Goal: Book appointment/travel/reservation

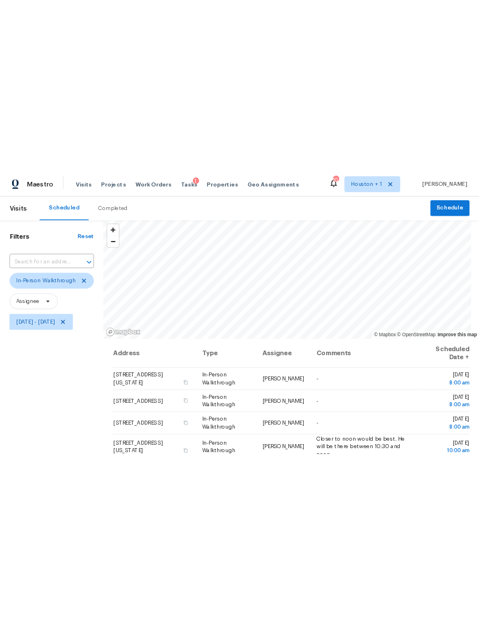
scroll to position [109, 0]
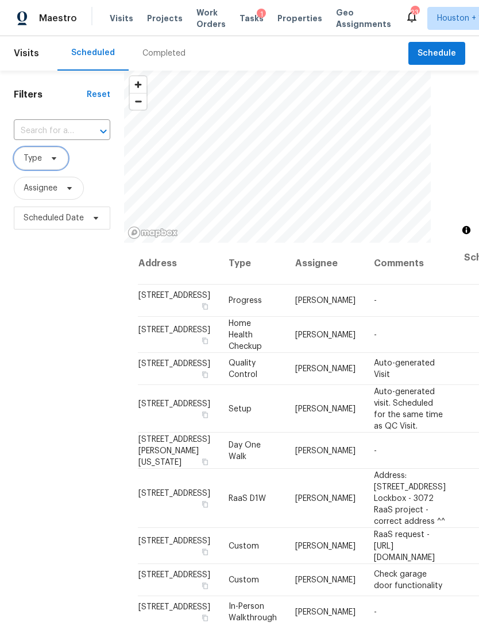
click at [60, 154] on span "Type" at bounding box center [41, 158] width 55 height 23
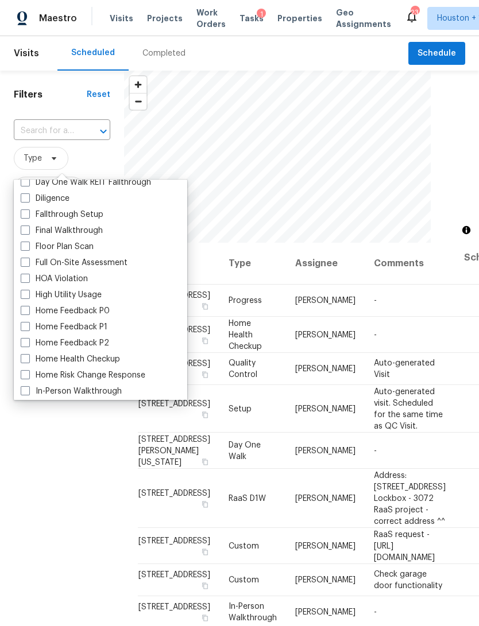
scroll to position [254, 0]
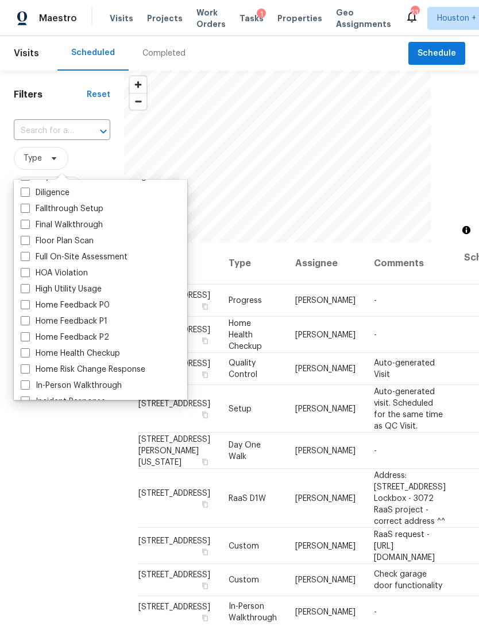
click at [116, 384] on label "In-Person Walkthrough" at bounding box center [71, 385] width 101 height 11
click at [28, 384] on input "In-Person Walkthrough" at bounding box center [24, 383] width 7 height 7
checkbox input "true"
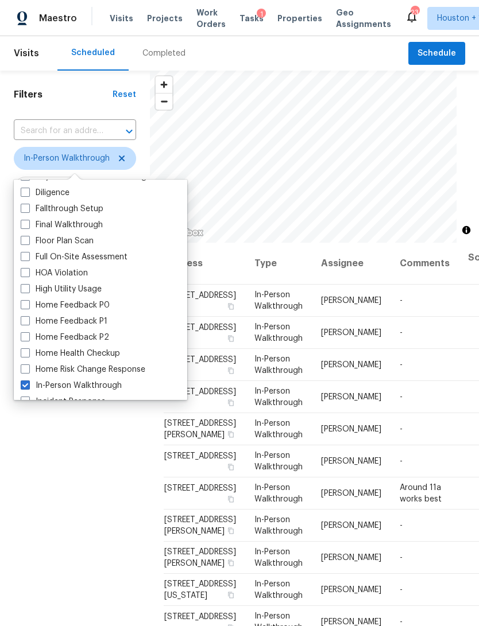
click at [77, 476] on div "Filters Reset ​ In-Person Walkthrough Assignee Scheduled Date" at bounding box center [75, 407] width 150 height 673
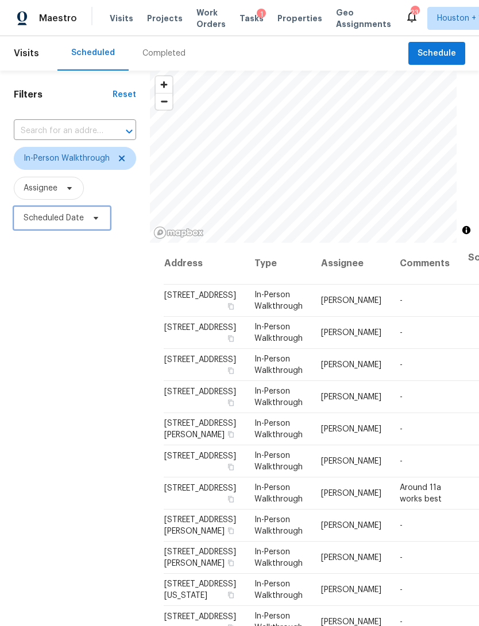
click at [100, 213] on span "Scheduled Date" at bounding box center [62, 218] width 96 height 23
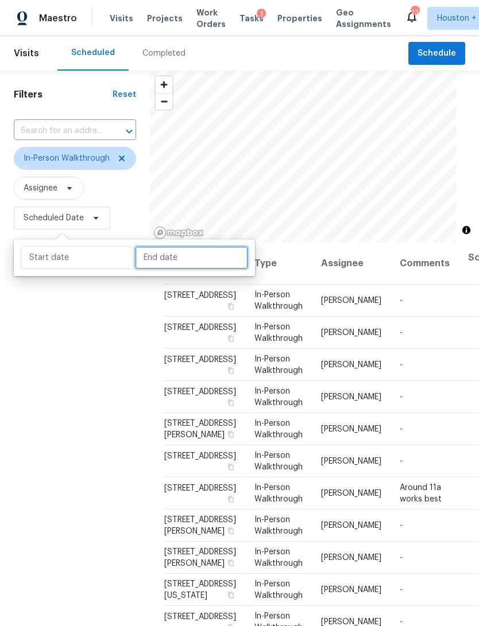
click at [161, 259] on input "text" at bounding box center [191, 257] width 113 height 23
select select "9"
select select "2025"
select select "10"
select select "2025"
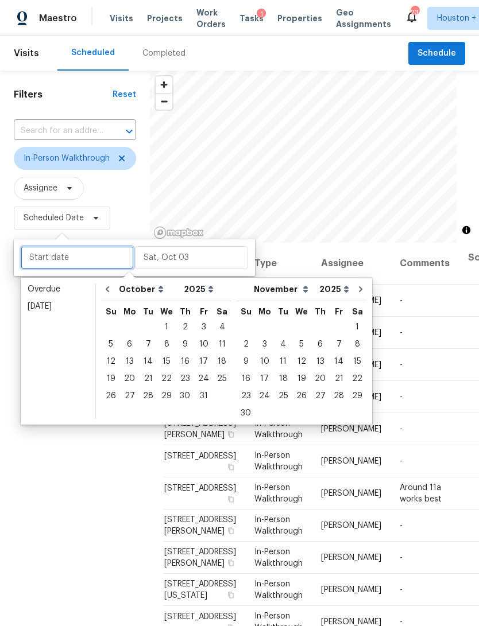
click at [90, 259] on input "text" at bounding box center [77, 257] width 113 height 23
click at [223, 318] on div "4" at bounding box center [222, 326] width 18 height 17
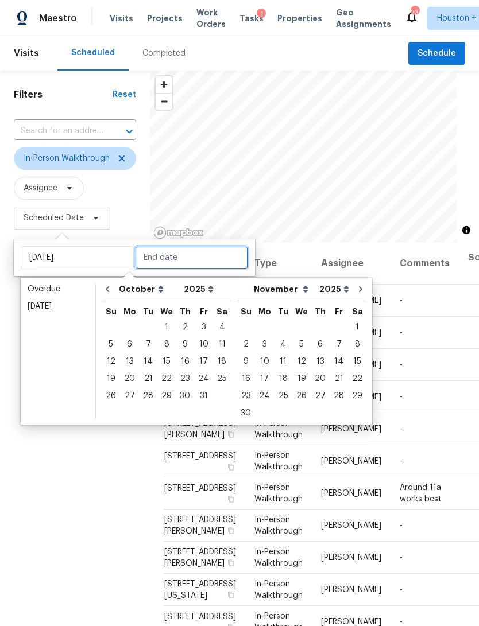
type input "[DATE]"
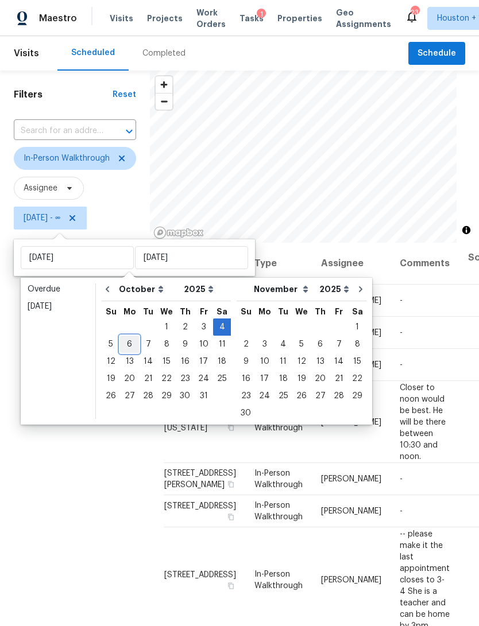
click at [128, 346] on div "6" at bounding box center [129, 344] width 19 height 16
type input "[DATE]"
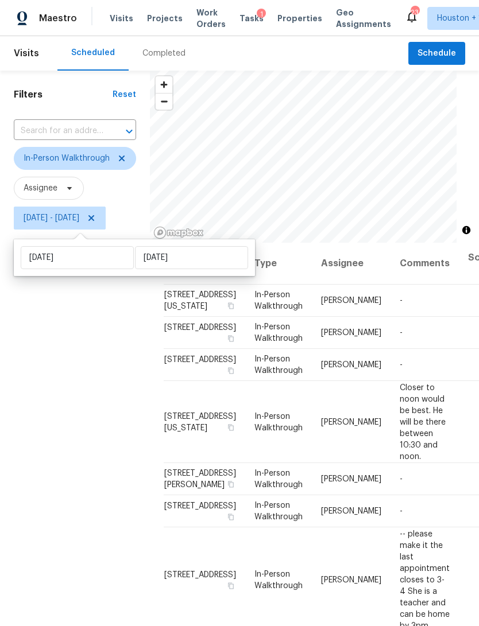
click at [63, 426] on div "Filters Reset ​ In-Person Walkthrough Assignee [DATE] - [DATE]" at bounding box center [75, 407] width 150 height 673
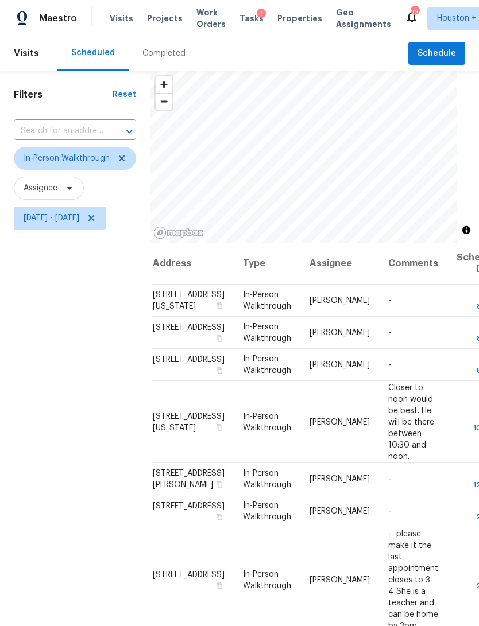
scroll to position [0, 11]
click at [456, 16] on span "Houston + 1" at bounding box center [459, 18] width 45 height 11
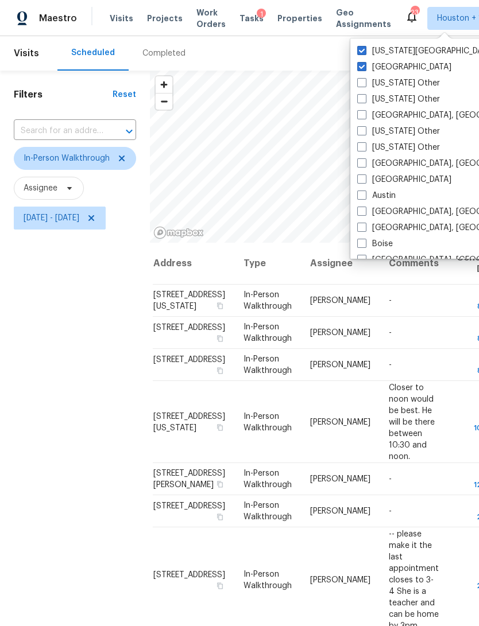
click at [401, 50] on label "[US_STATE][GEOGRAPHIC_DATA]" at bounding box center [425, 50] width 137 height 11
click at [364, 50] on input "[US_STATE][GEOGRAPHIC_DATA]" at bounding box center [360, 48] width 7 height 7
checkbox input "false"
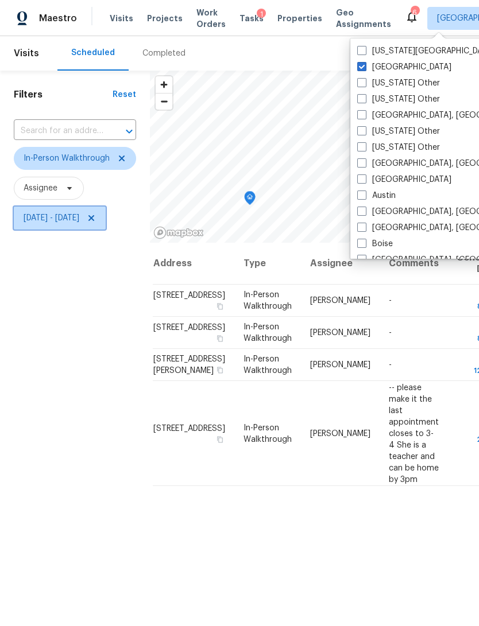
click at [106, 215] on span "[DATE] - [DATE]" at bounding box center [60, 218] width 92 height 23
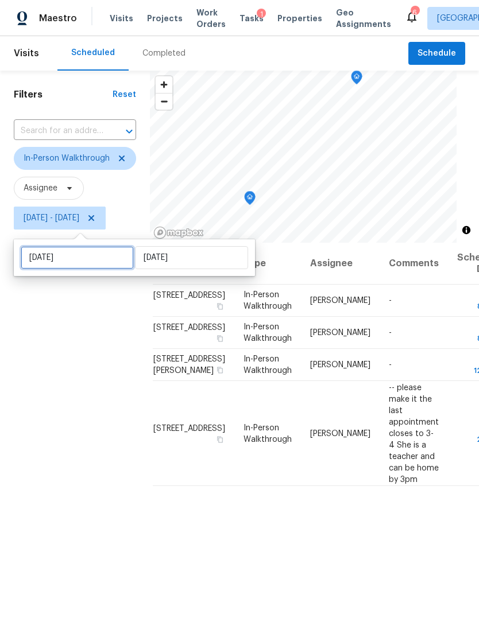
click at [75, 256] on input "[DATE]" at bounding box center [77, 257] width 113 height 23
select select "9"
select select "2025"
select select "10"
select select "2025"
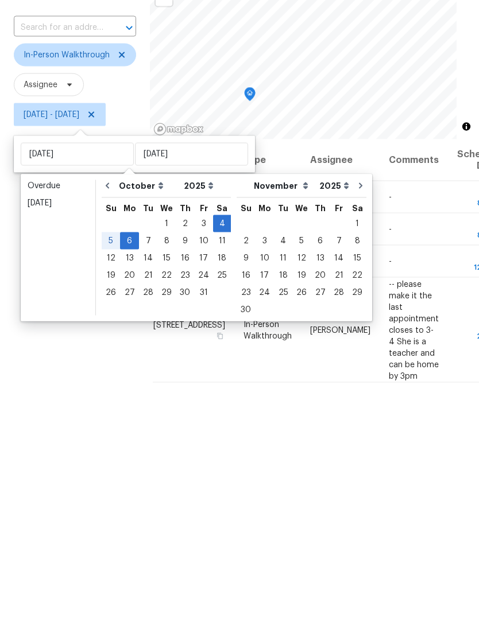
click at [130, 336] on div "6" at bounding box center [129, 344] width 19 height 16
type input "[DATE]"
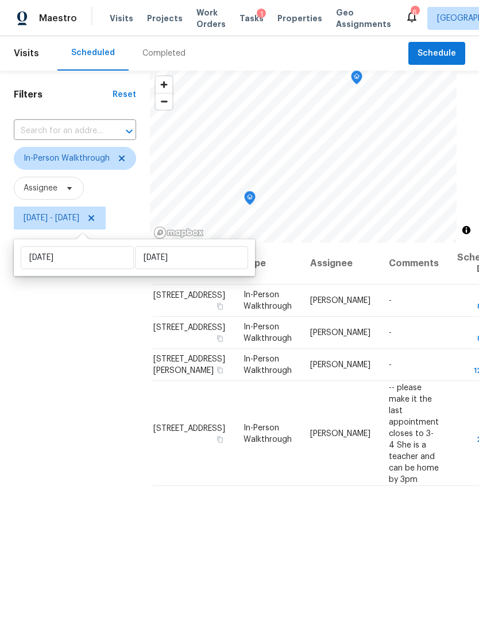
click at [50, 371] on div "Filters Reset ​ In-Person Walkthrough Assignee [DATE] - [DATE]" at bounding box center [75, 407] width 150 height 673
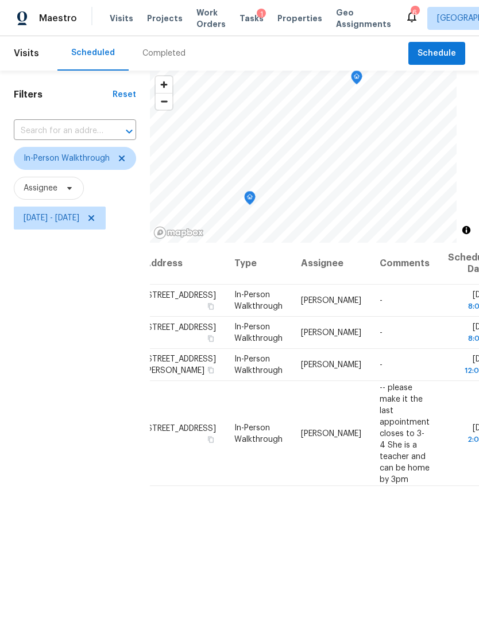
scroll to position [0, 12]
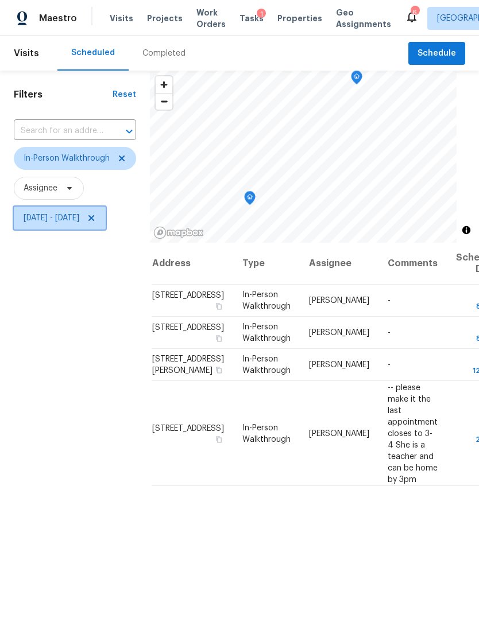
click at [96, 217] on span at bounding box center [89, 217] width 13 height 9
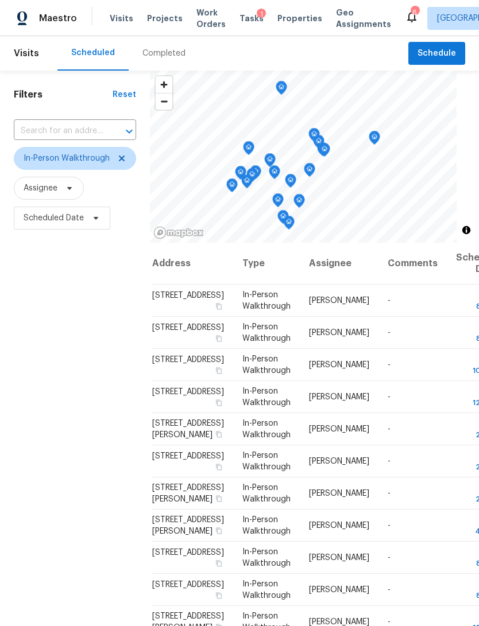
click at [38, 128] on input "text" at bounding box center [59, 131] width 90 height 18
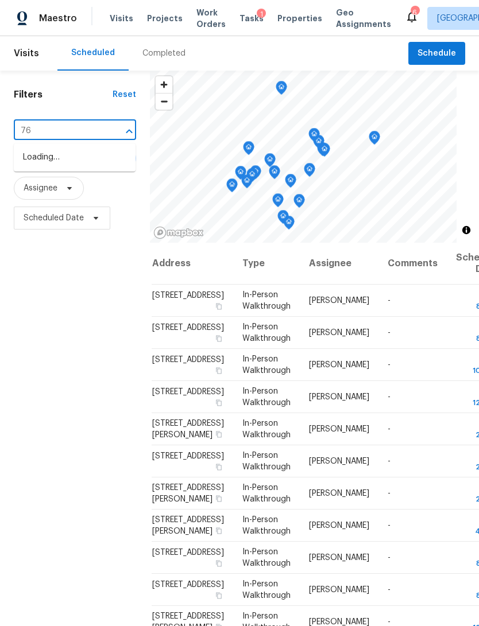
type input "7"
type input "2603 bals"
click at [46, 162] on li "[STREET_ADDRESS]" at bounding box center [75, 157] width 122 height 19
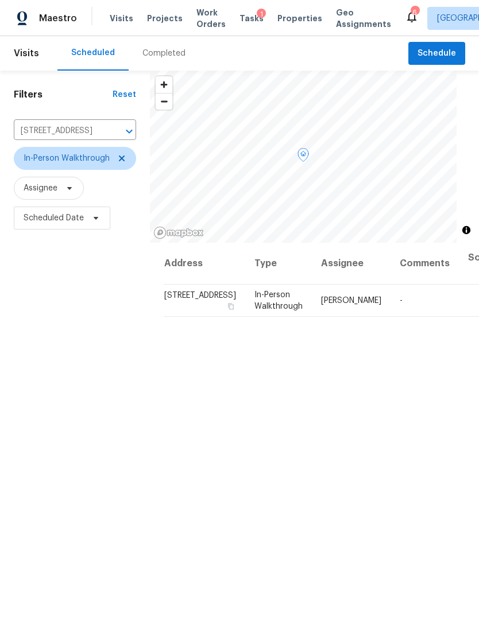
click at [0, 0] on span at bounding box center [0, 0] width 0 height 0
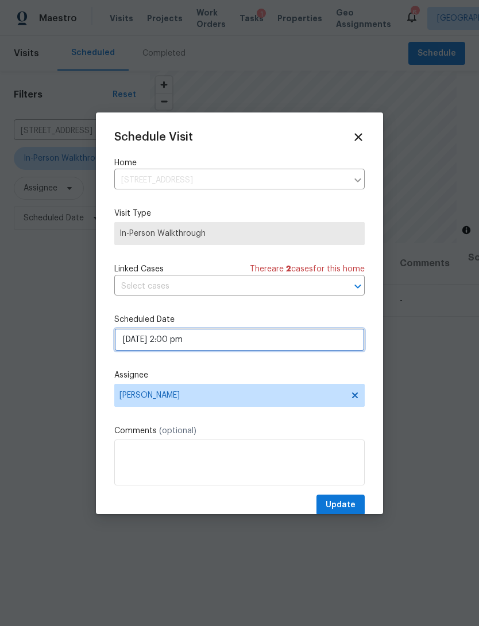
click at [273, 344] on input "[DATE] 2:00 pm" at bounding box center [239, 339] width 250 height 23
select select "pm"
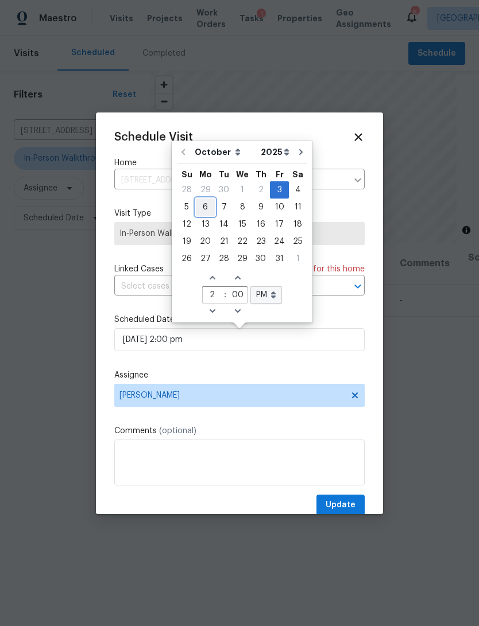
click at [202, 207] on div "6" at bounding box center [205, 207] width 19 height 16
type input "[DATE] 2:00 pm"
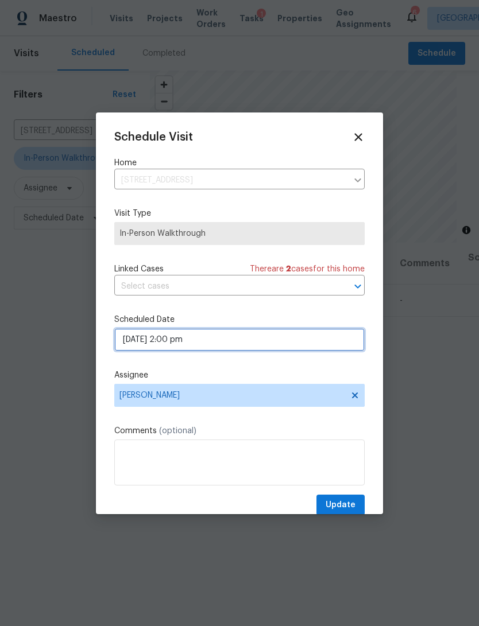
click at [257, 347] on input "[DATE] 2:00 pm" at bounding box center [239, 339] width 250 height 23
select select "pm"
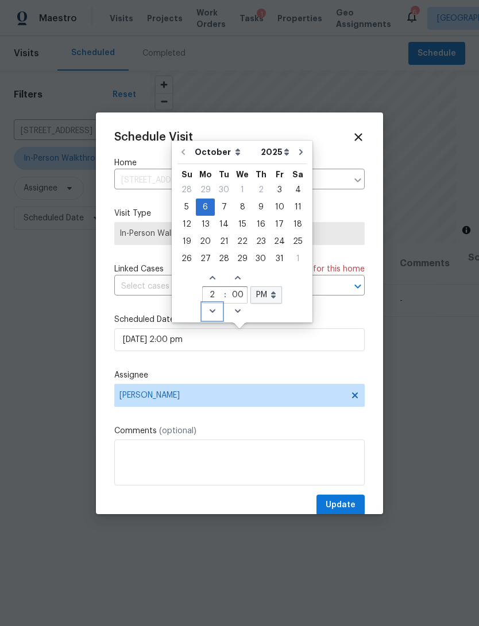
click at [208, 307] on icon "Decrease hours (12hr clock)" at bounding box center [212, 310] width 9 height 9
type input "[DATE] 1:00 pm"
type input "1"
click at [209, 310] on icon "Decrease hours (12hr clock)" at bounding box center [212, 310] width 9 height 9
type input "[DATE] 12:00 pm"
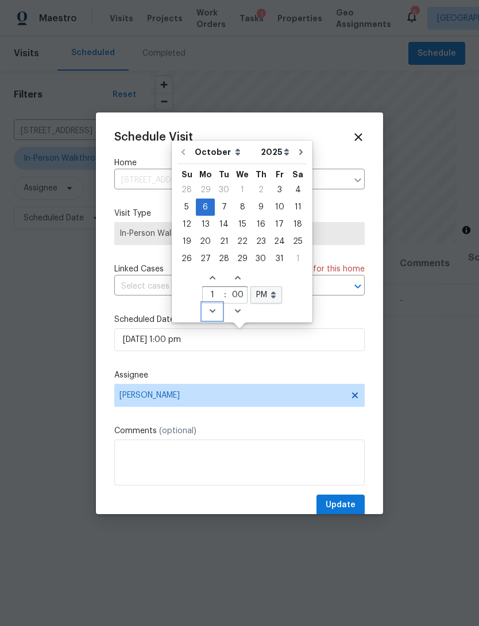
type input "12"
click at [209, 309] on icon "Decrease hours (12hr clock)" at bounding box center [212, 310] width 9 height 9
type input "[DATE] 11:00 pm"
type input "11"
click at [211, 309] on icon "Decrease hours (12hr clock)" at bounding box center [212, 310] width 9 height 9
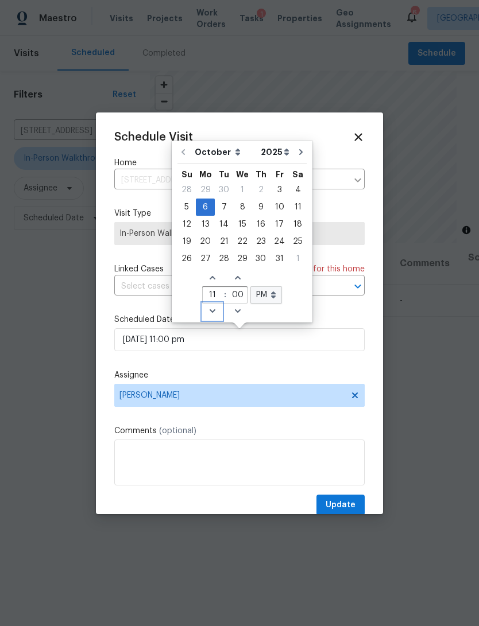
type input "[DATE] 10:00 pm"
type input "10"
click at [271, 297] on select "AM PM" at bounding box center [266, 294] width 32 height 17
select select "am"
type input "[DATE] 10:00 am"
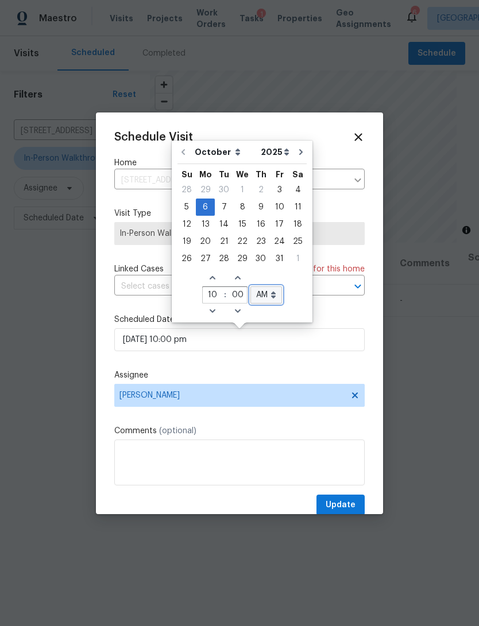
select select "am"
click at [302, 397] on span "[PERSON_NAME]" at bounding box center [231, 395] width 225 height 9
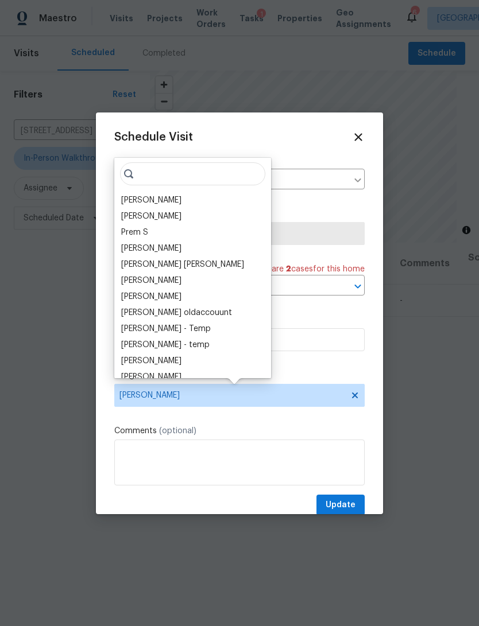
click at [160, 205] on div "[PERSON_NAME]" at bounding box center [151, 200] width 60 height 11
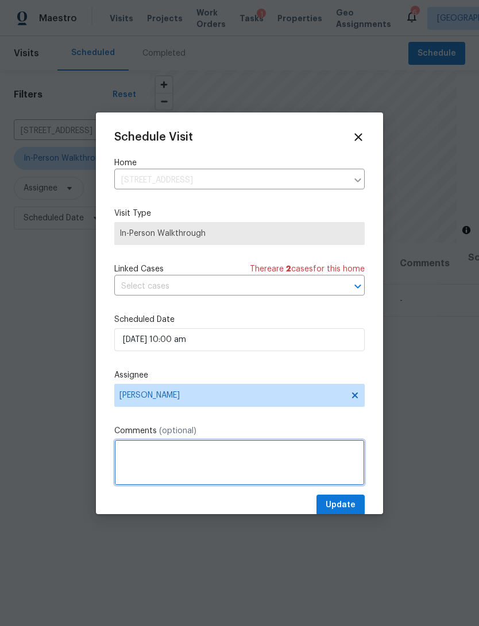
click at [126, 453] on textarea at bounding box center [239, 463] width 250 height 46
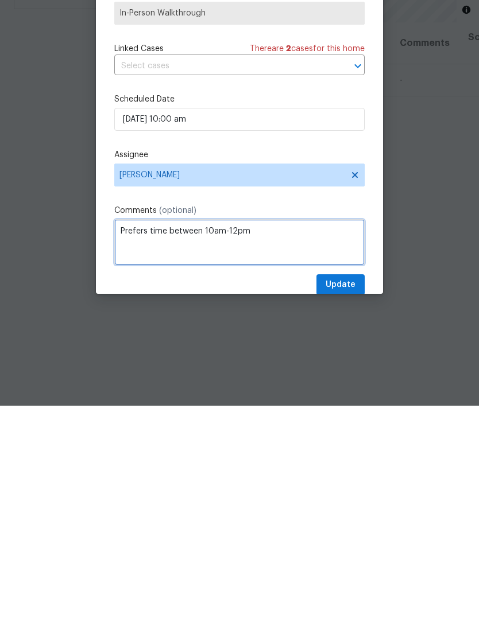
type textarea "Prefers time between 10am-12pm"
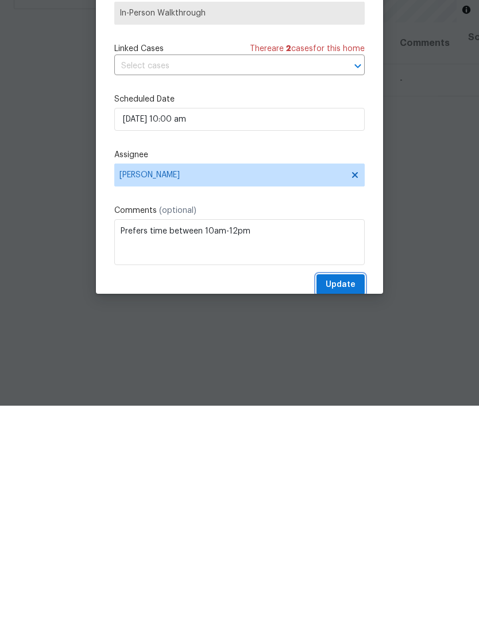
click at [350, 498] on span "Update" at bounding box center [340, 505] width 30 height 14
